Goal: Information Seeking & Learning: Check status

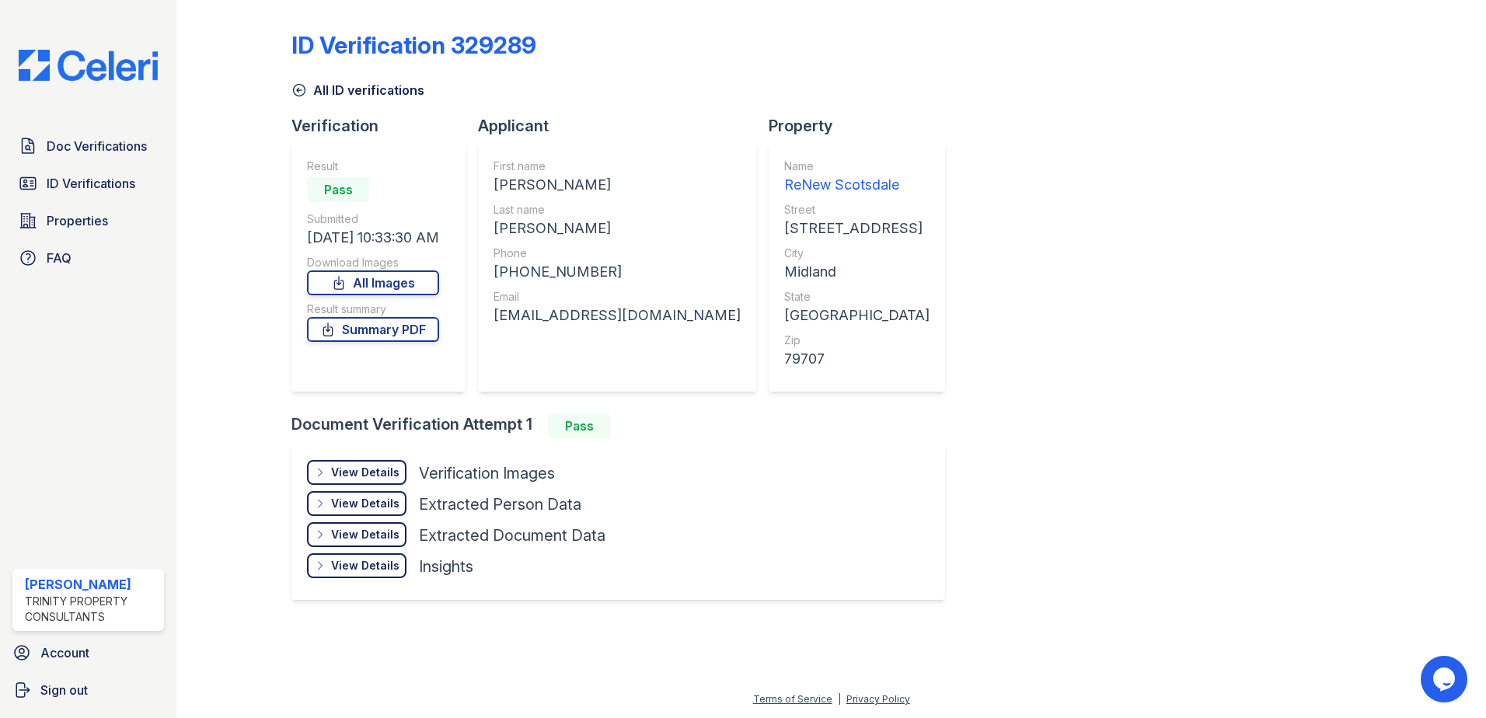
click at [299, 93] on icon at bounding box center [299, 90] width 16 height 16
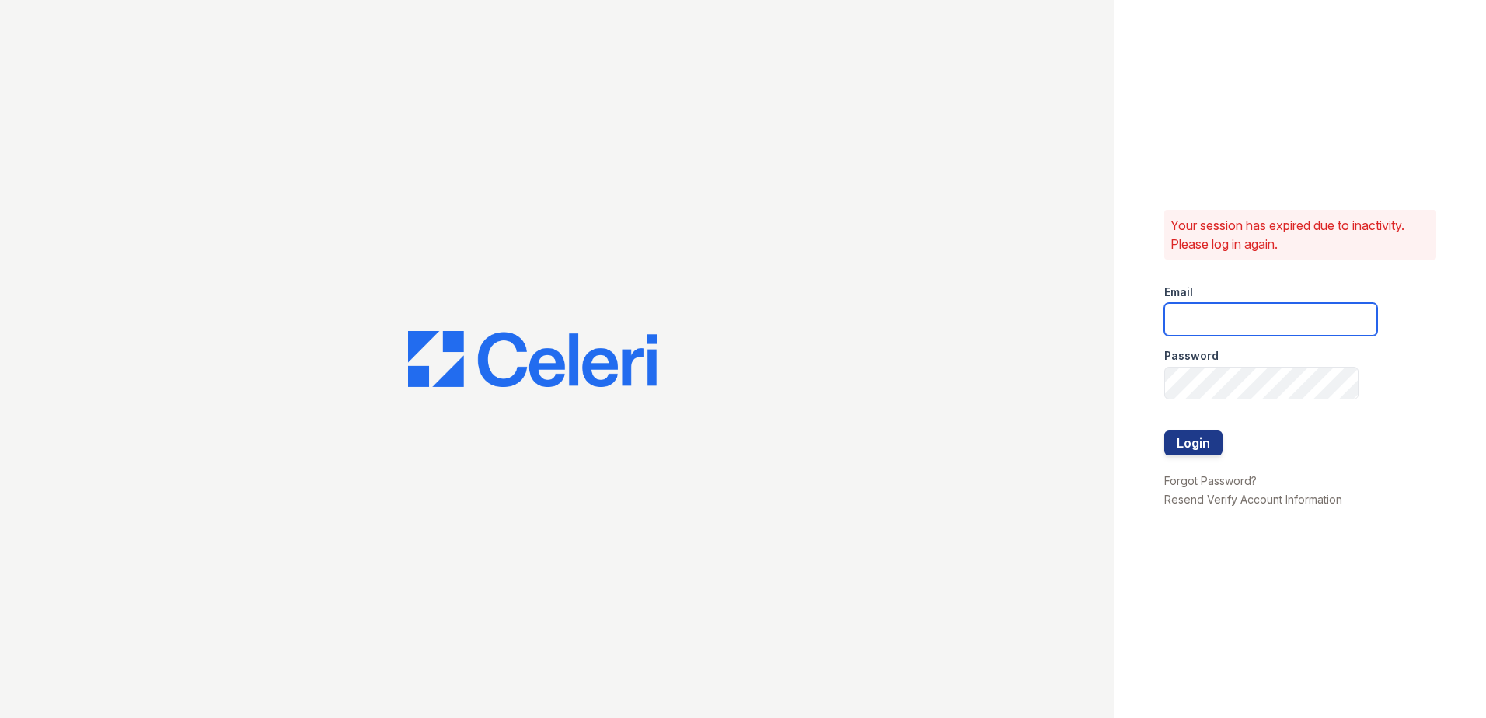
type input "scraig@trinity-pm.com"
click at [1200, 440] on button "Login" at bounding box center [1193, 442] width 58 height 25
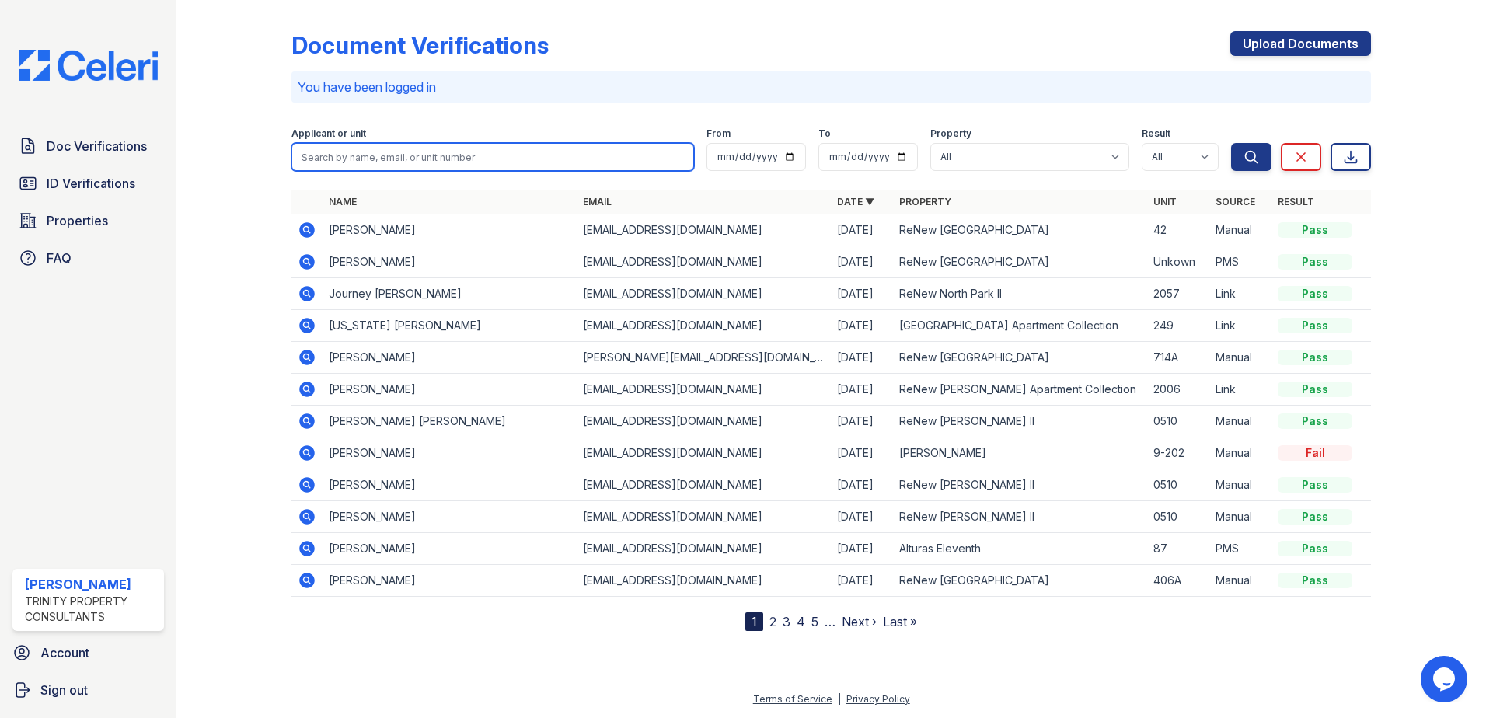
click at [322, 145] on input "search" at bounding box center [492, 157] width 402 height 28
type input "J"
type input "[PERSON_NAME] [PERSON_NAME]"
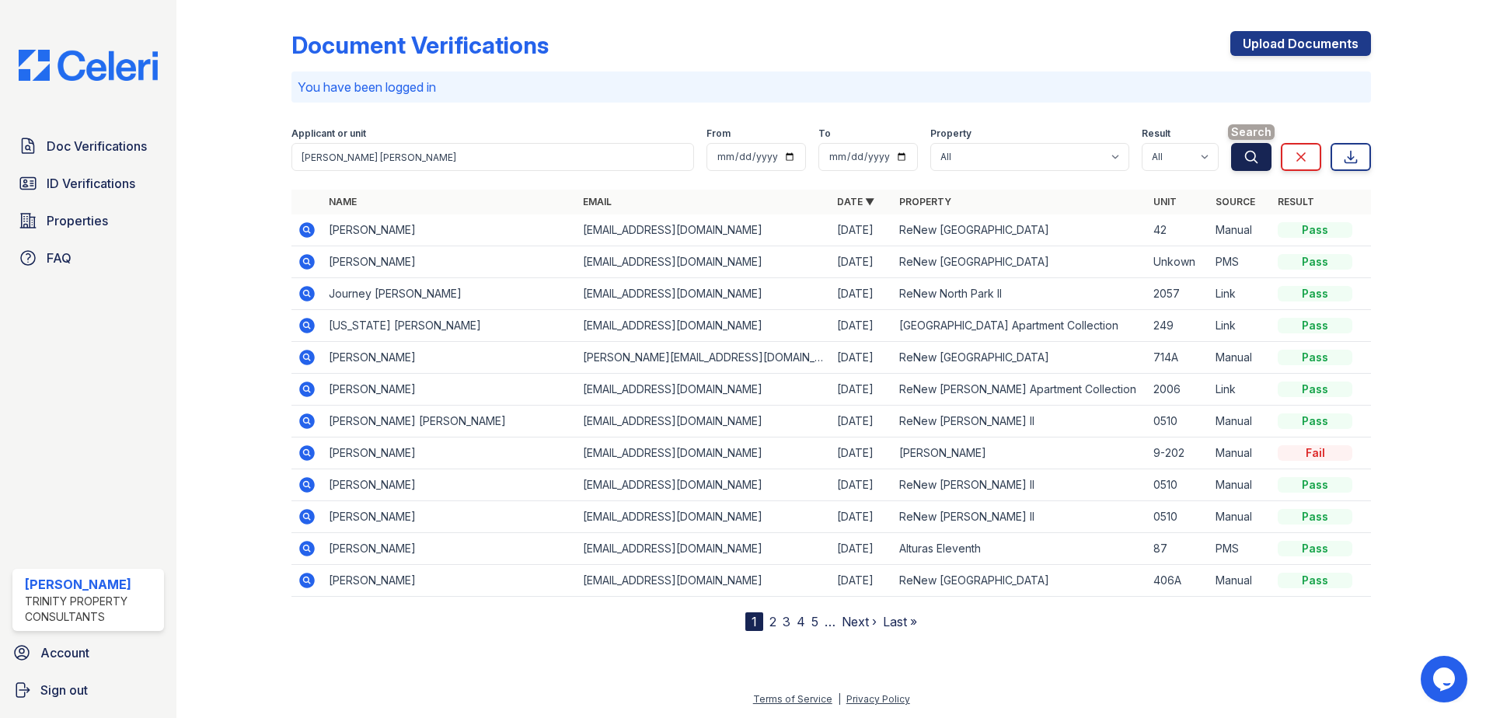
click at [1247, 161] on icon "submit" at bounding box center [1251, 157] width 16 height 16
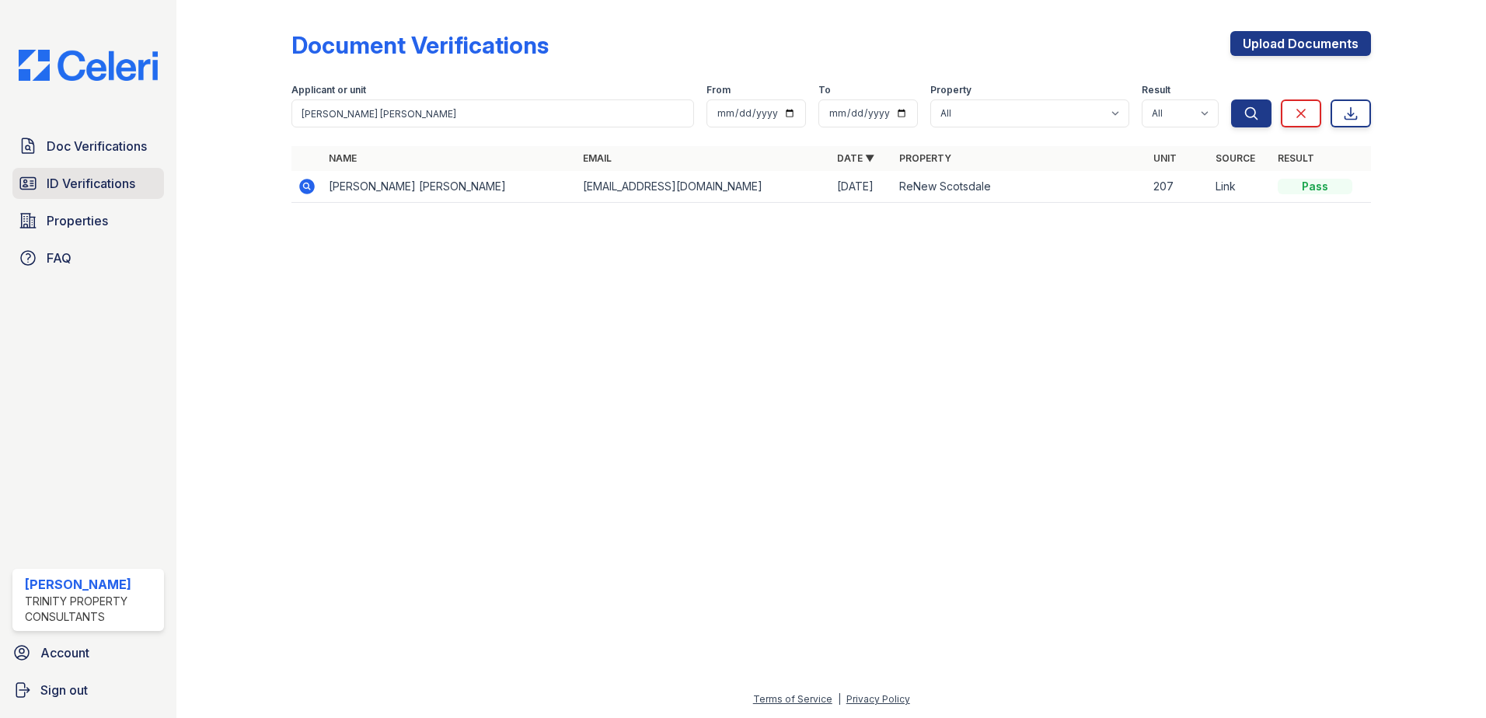
click at [85, 189] on span "ID Verifications" at bounding box center [91, 183] width 89 height 19
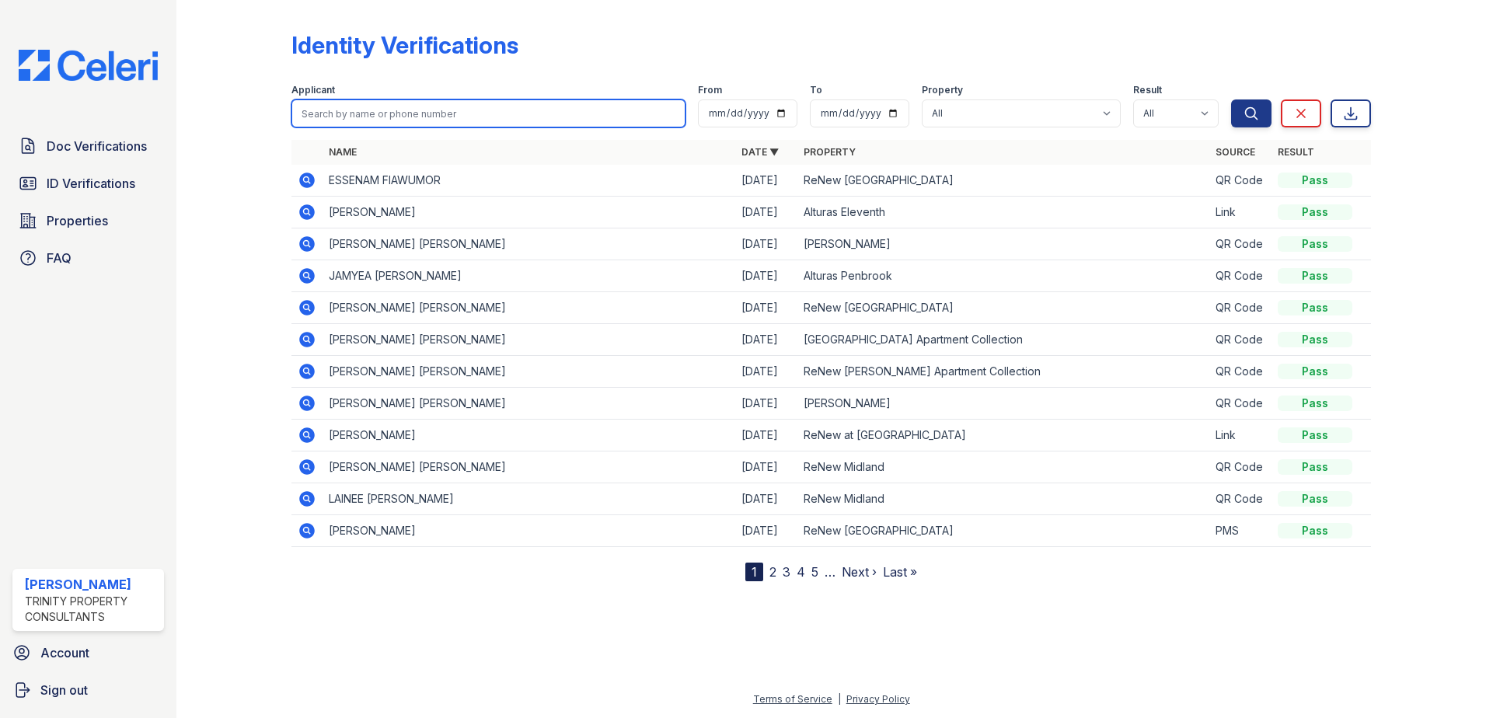
click at [409, 110] on input "search" at bounding box center [488, 113] width 394 height 28
type input "[PERSON_NAME] [PERSON_NAME]"
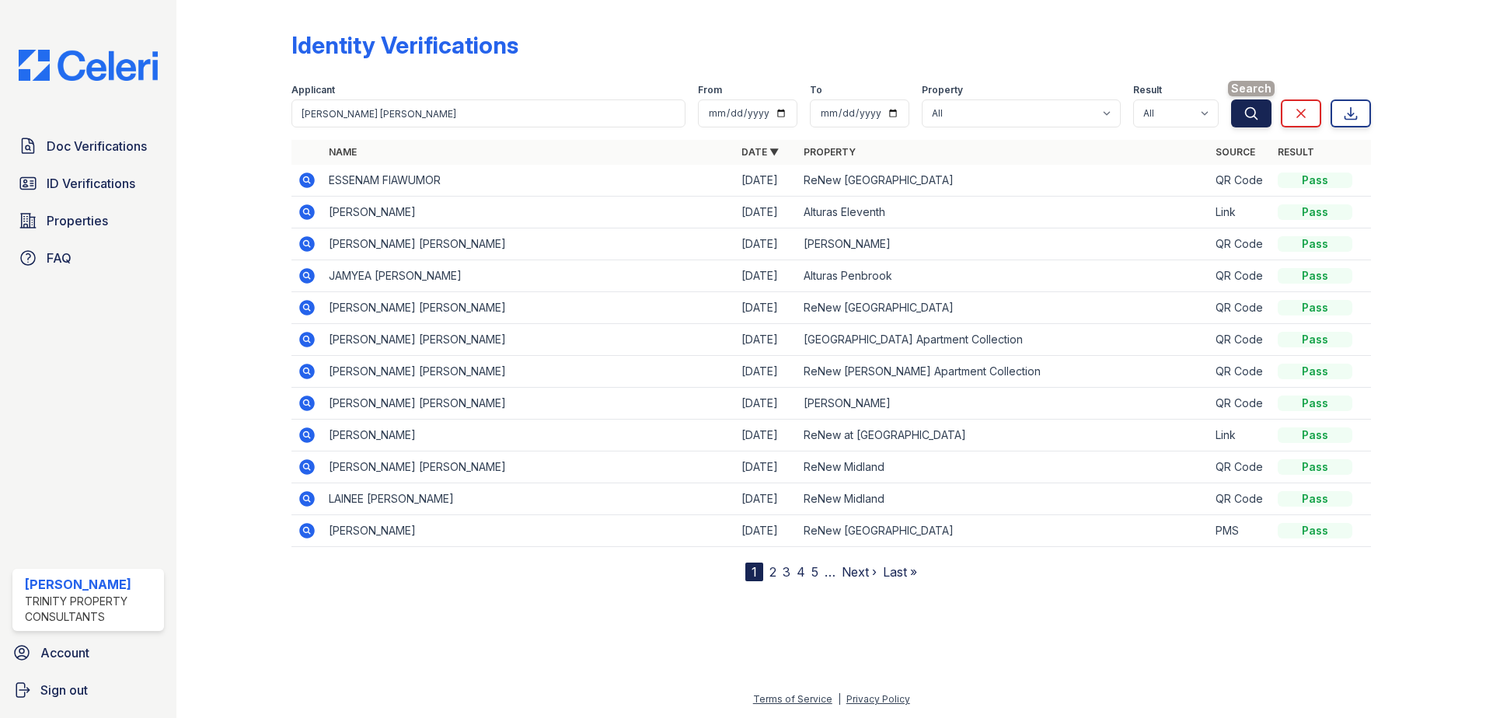
drag, startPoint x: 1254, startPoint y: 104, endPoint x: 1239, endPoint y: 120, distance: 21.4
click at [1253, 104] on button "Search" at bounding box center [1251, 113] width 40 height 28
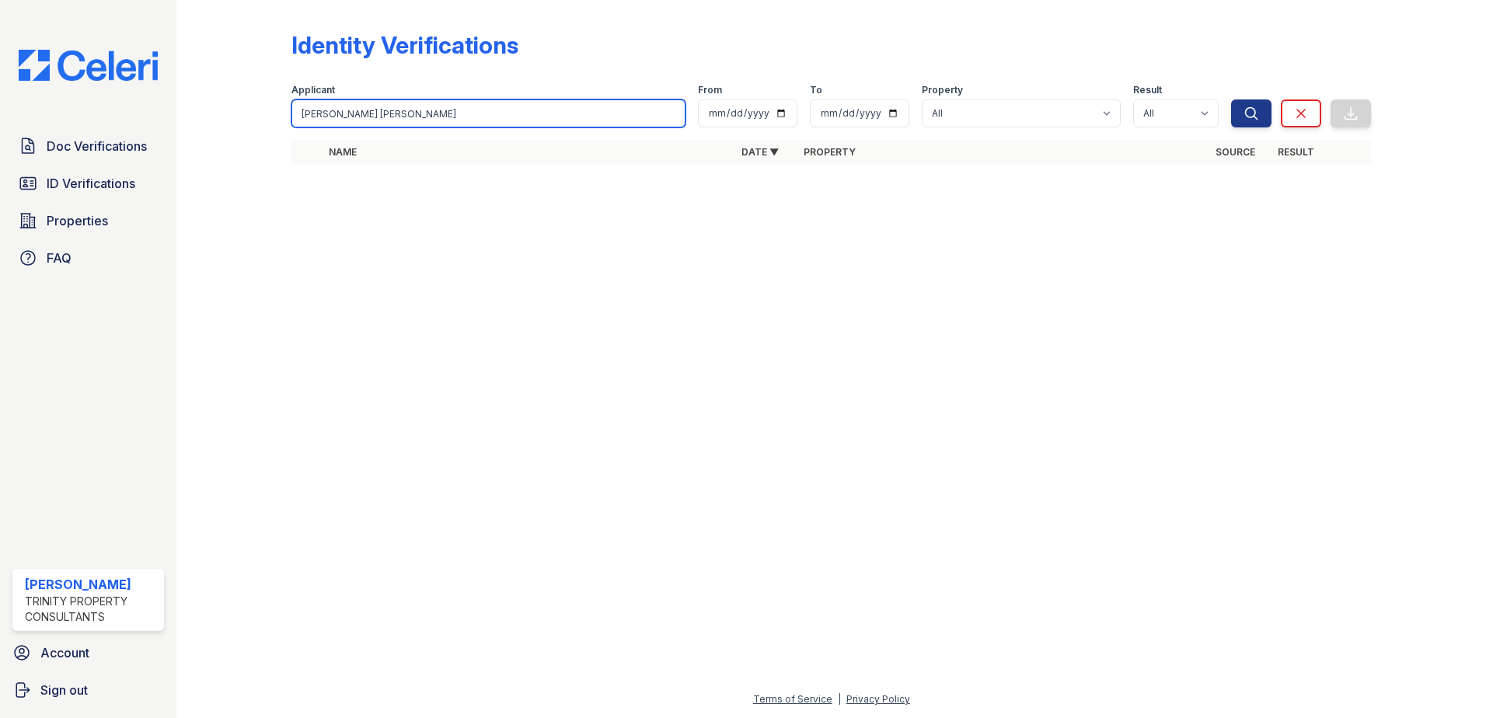
click at [333, 118] on input "[PERSON_NAME] [PERSON_NAME]" at bounding box center [488, 113] width 394 height 28
click at [334, 116] on input "[PERSON_NAME] [PERSON_NAME]" at bounding box center [488, 113] width 394 height 28
type input "[PERSON_NAME]"
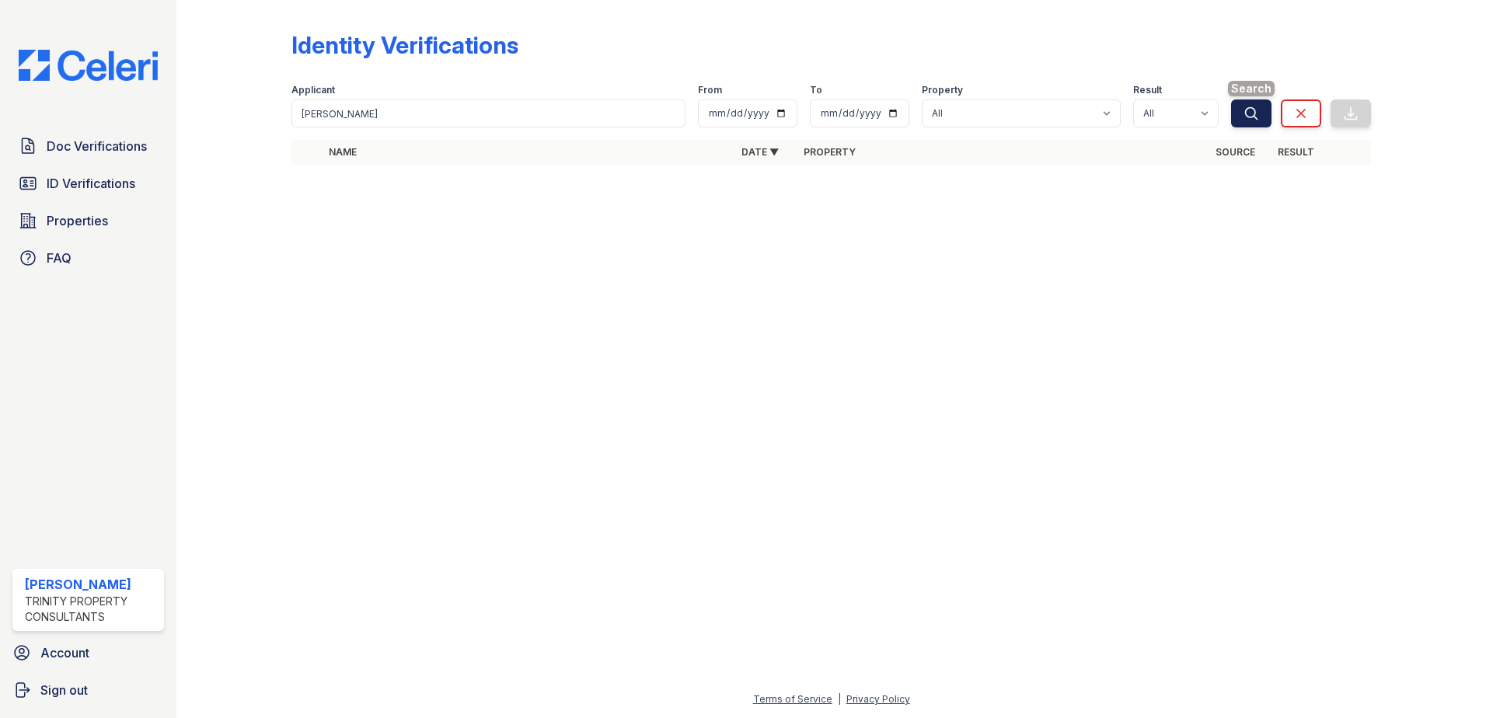
click at [1243, 108] on button "Search" at bounding box center [1251, 113] width 40 height 28
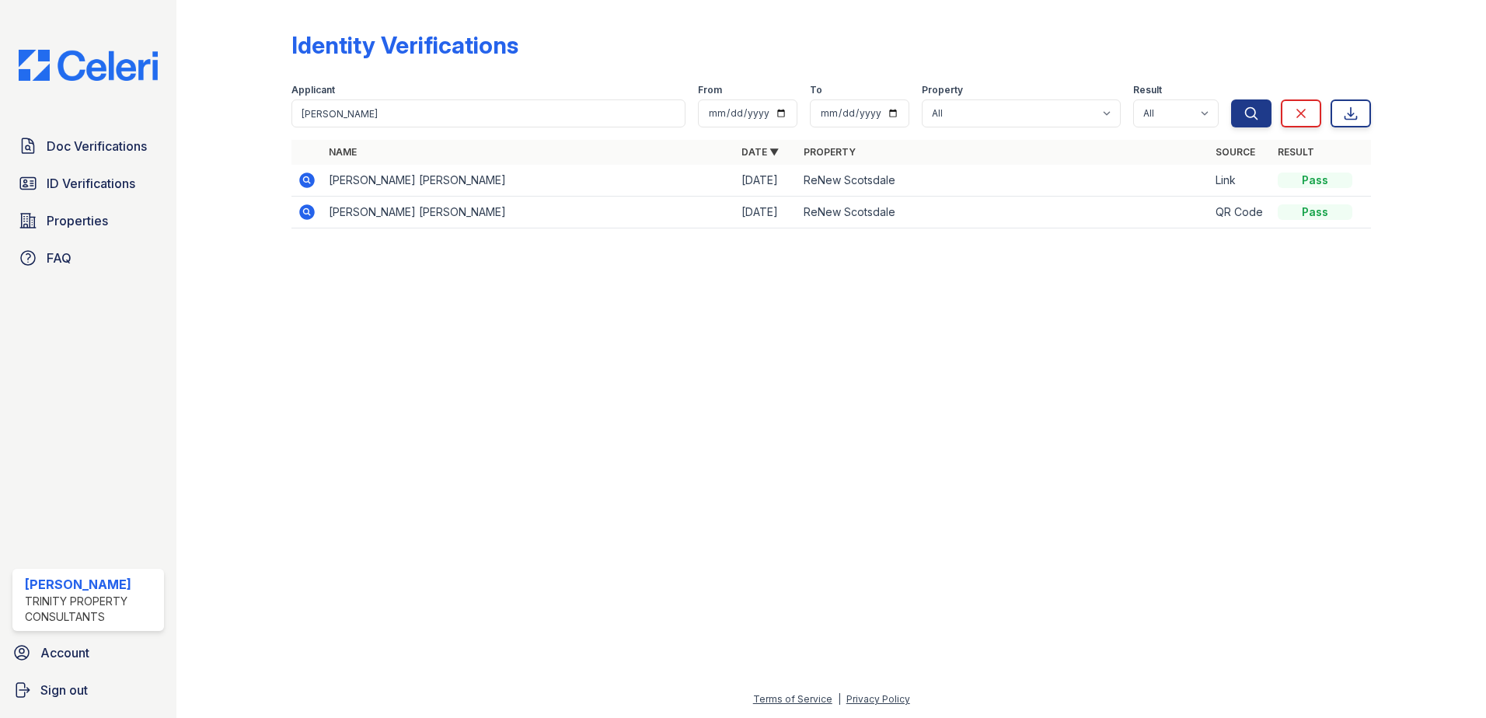
click at [307, 180] on icon at bounding box center [306, 179] width 4 height 4
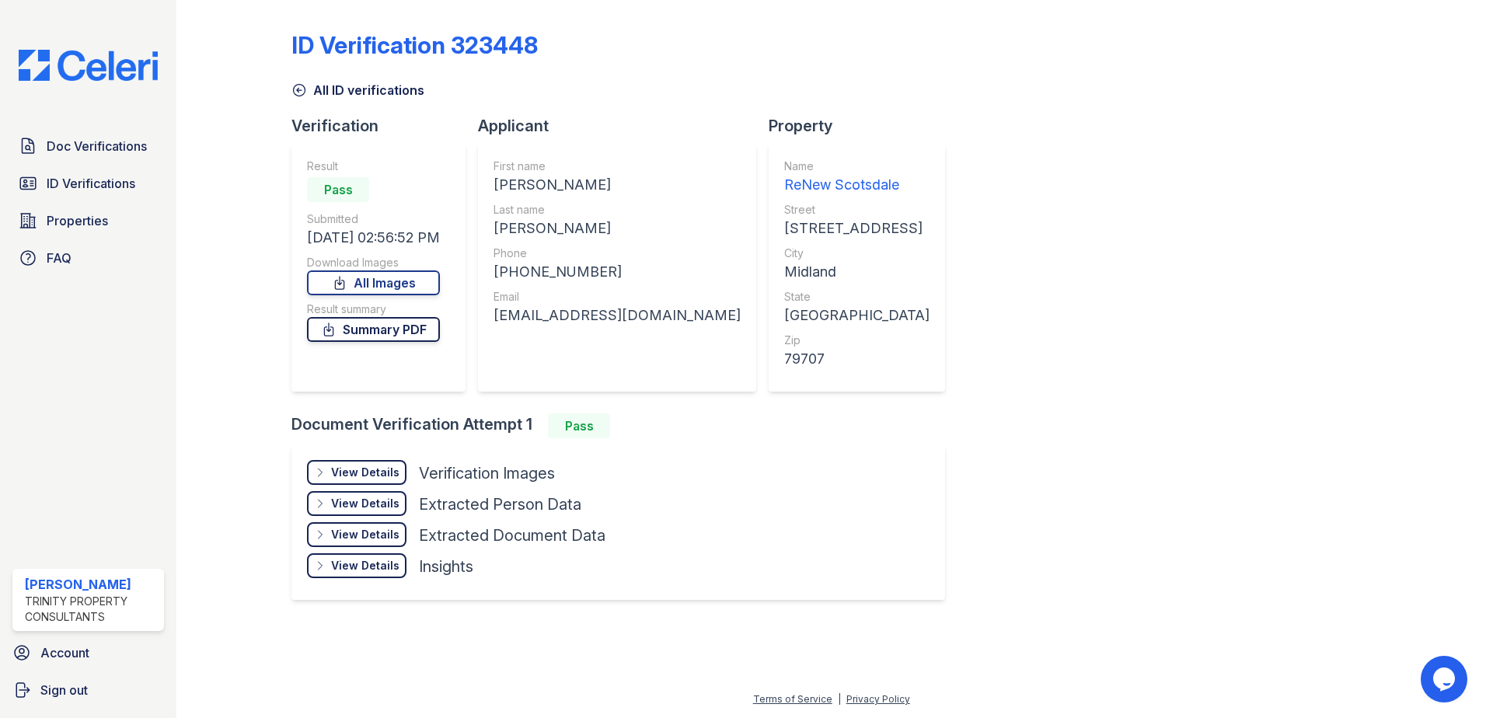
click at [351, 333] on link "Summary PDF" at bounding box center [373, 329] width 133 height 25
click at [368, 470] on div "View Details" at bounding box center [365, 473] width 68 height 16
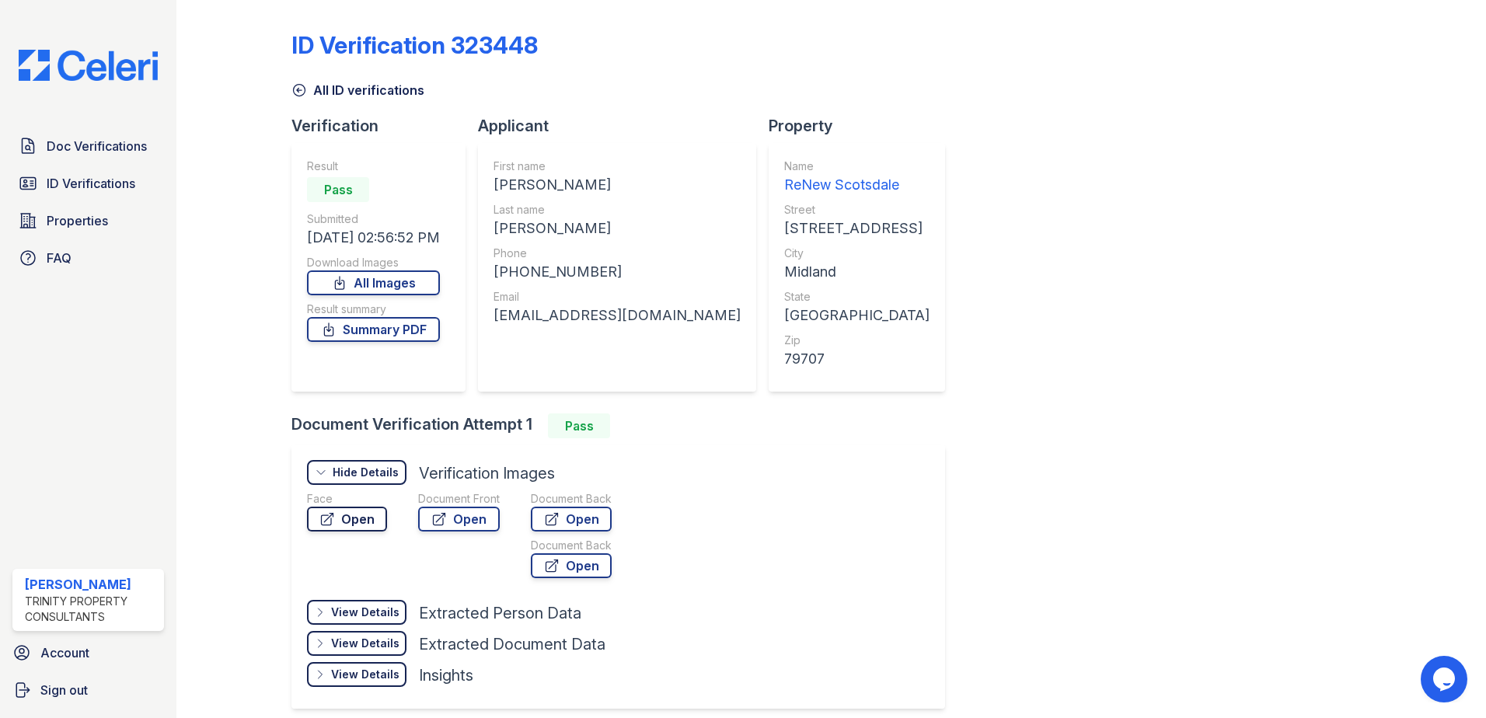
click at [335, 520] on link "Open" at bounding box center [347, 519] width 80 height 25
